Goal: Information Seeking & Learning: Find contact information

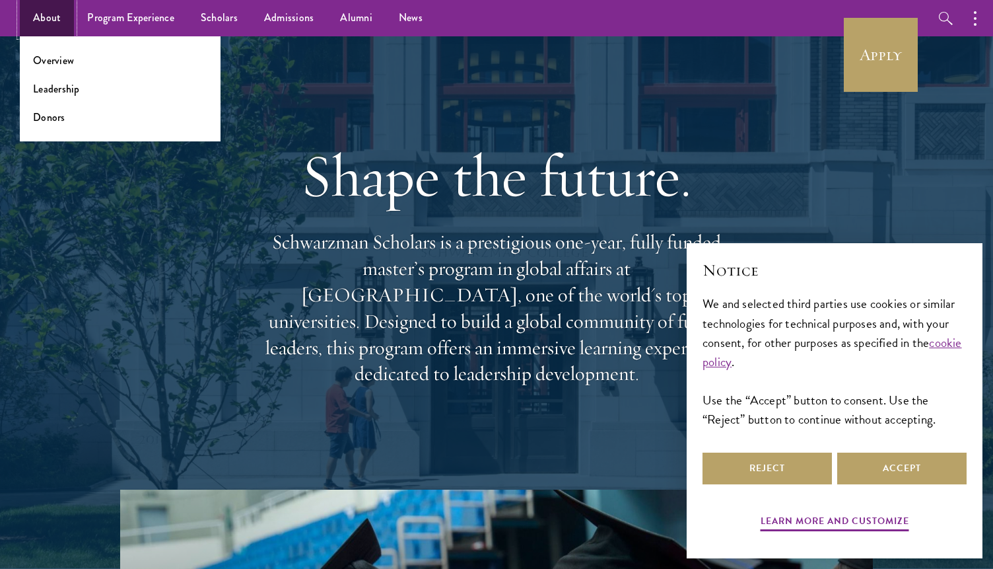
click at [55, 18] on link "About" at bounding box center [47, 18] width 54 height 36
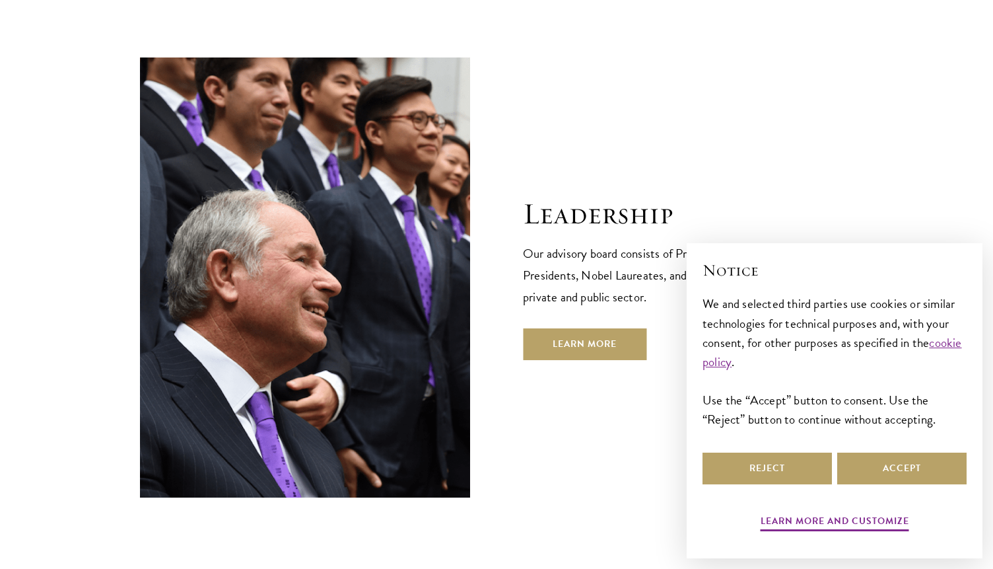
scroll to position [4637, 0]
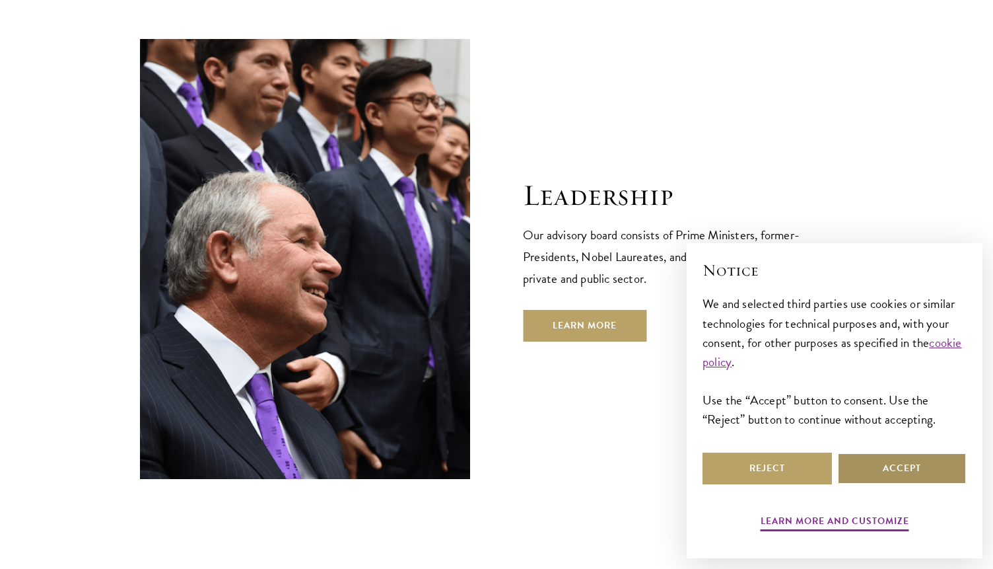
click at [873, 462] on button "Accept" at bounding box center [902, 468] width 129 height 32
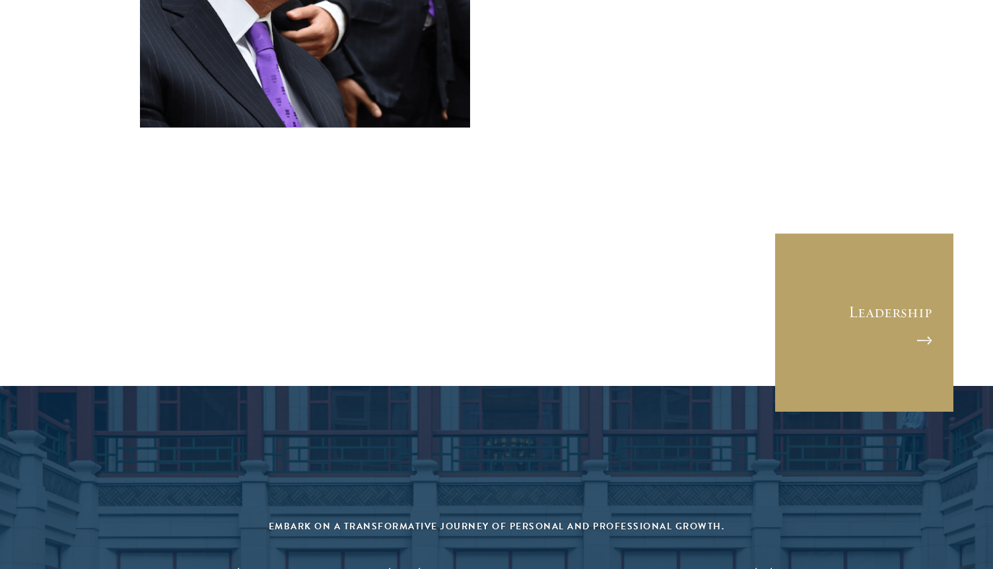
scroll to position [5435, 0]
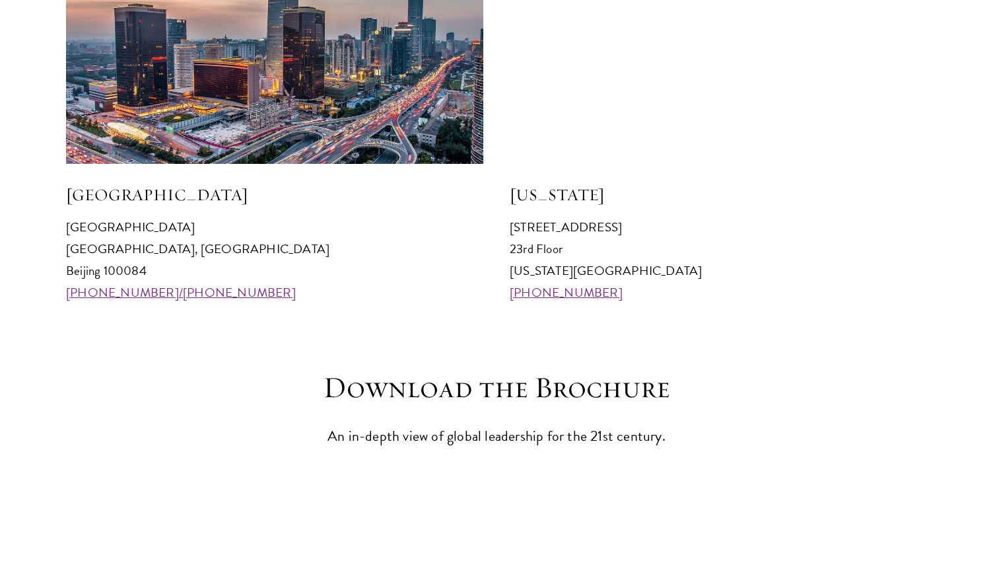
scroll to position [1380, 0]
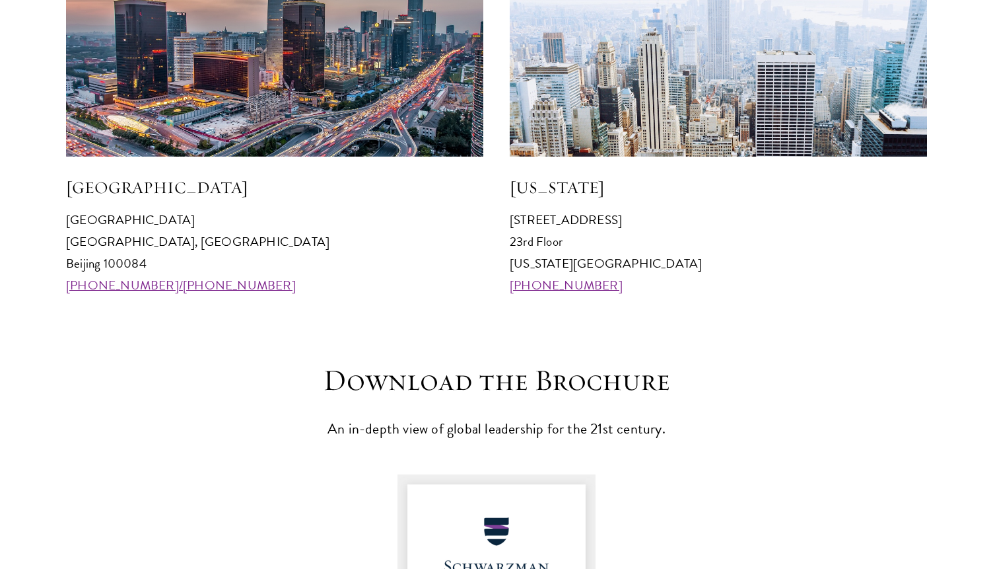
click at [91, 225] on p "Schwarzman College Tsinghua University, Haidian District Beijing 100084 +86 10 …" at bounding box center [274, 252] width 417 height 87
drag, startPoint x: 91, startPoint y: 225, endPoint x: 144, endPoint y: 224, distance: 52.8
click at [144, 224] on p "Schwarzman College Tsinghua University, Haidian District Beijing 100084 +86 10 …" at bounding box center [274, 252] width 417 height 87
copy p "Schwarzman College"
click at [90, 246] on p "Schwarzman College Tsinghua University, Haidian District Beijing 100084 +86 10 …" at bounding box center [274, 252] width 417 height 87
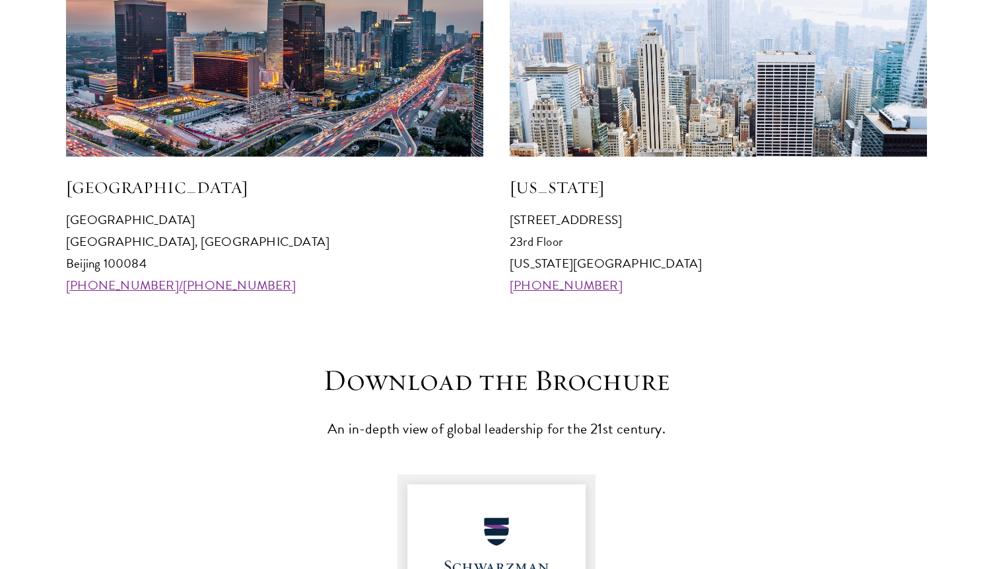
drag, startPoint x: 90, startPoint y: 246, endPoint x: 213, endPoint y: 244, distance: 122.9
click at [213, 244] on p "Schwarzman College Tsinghua University, Haidian District Beijing 100084 +86 10 …" at bounding box center [274, 252] width 417 height 87
copy p "Tsinghua University, Haidian District"
click at [77, 266] on p "Schwarzman College Tsinghua University, Haidian District Beijing 100084 +86 10 …" at bounding box center [274, 252] width 417 height 87
drag, startPoint x: 77, startPoint y: 266, endPoint x: 133, endPoint y: 266, distance: 55.5
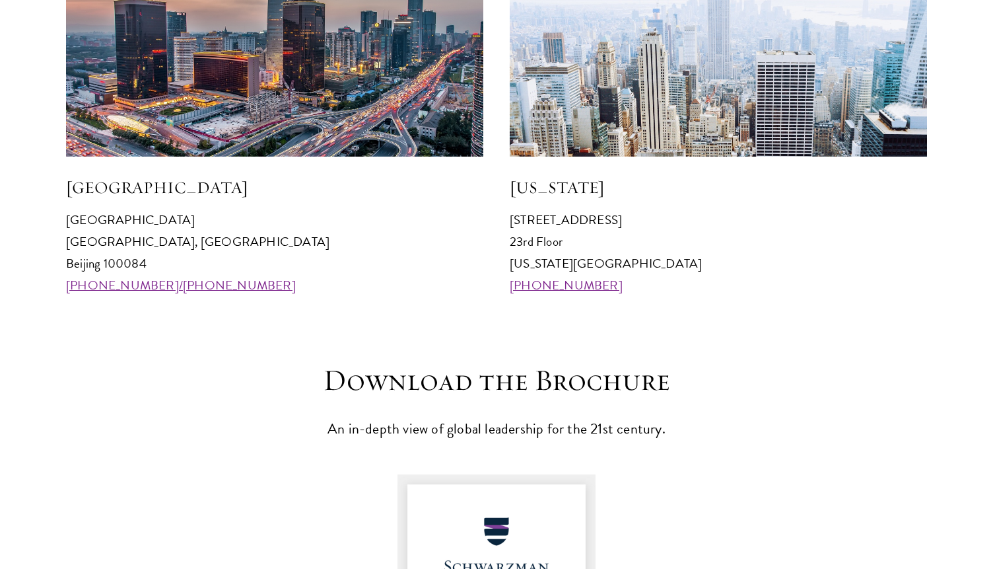
click at [133, 266] on p "Schwarzman College Tsinghua University, Haidian District Beijing 100084 +86 10 …" at bounding box center [274, 252] width 417 height 87
copy p "Beijing 100084"
